Goal: Check status: Check status

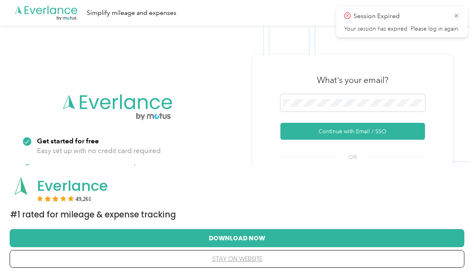
scroll to position [102, 0]
